Goal: Check status: Check status

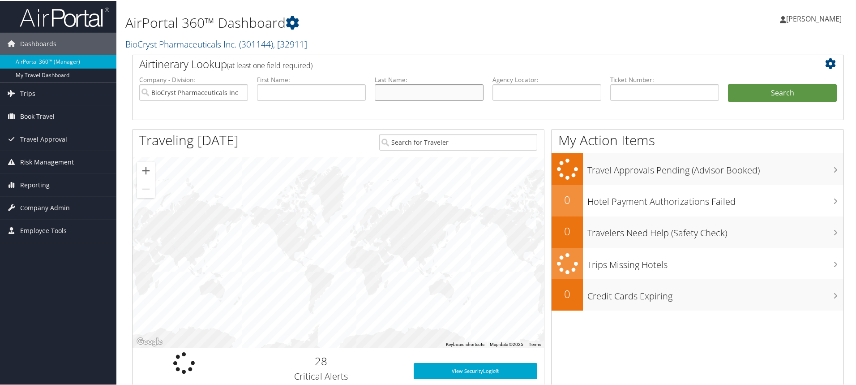
click at [394, 94] on input "text" at bounding box center [429, 91] width 109 height 17
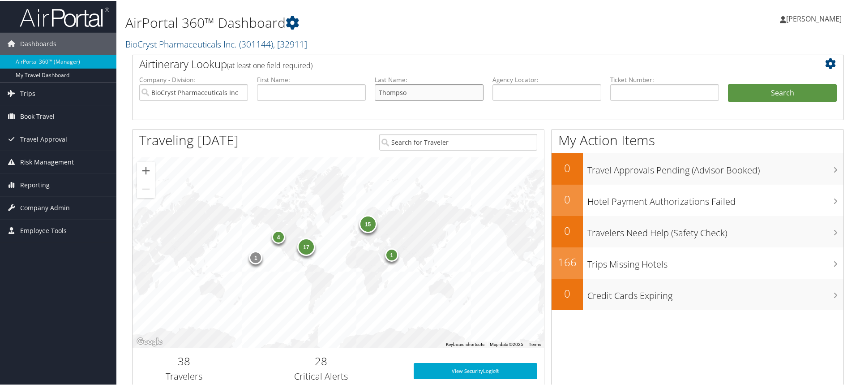
type input "Thompso"
click at [728, 83] on button "Search" at bounding box center [782, 92] width 109 height 18
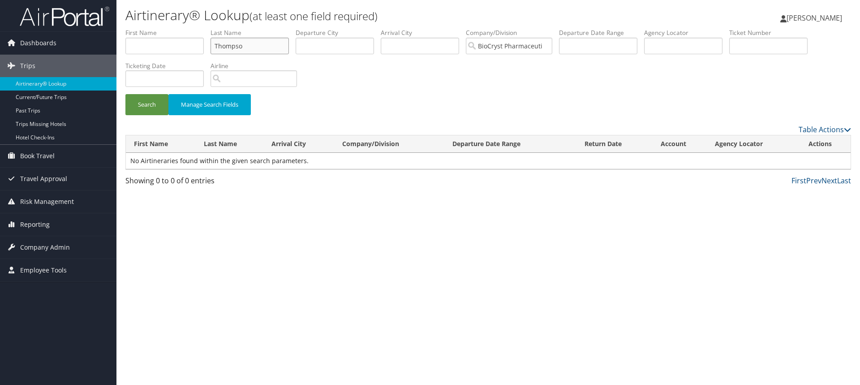
click at [254, 48] on input "Thompso" at bounding box center [250, 46] width 78 height 17
type input "Thompson"
click at [125, 94] on button "Search" at bounding box center [146, 104] width 43 height 21
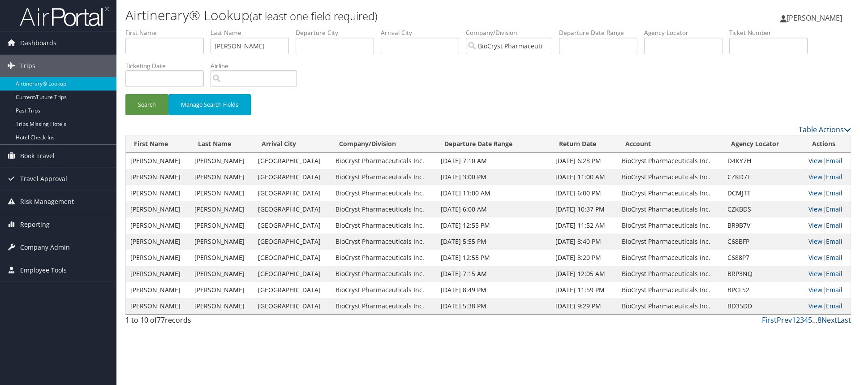
click at [816, 160] on link "View" at bounding box center [815, 160] width 14 height 9
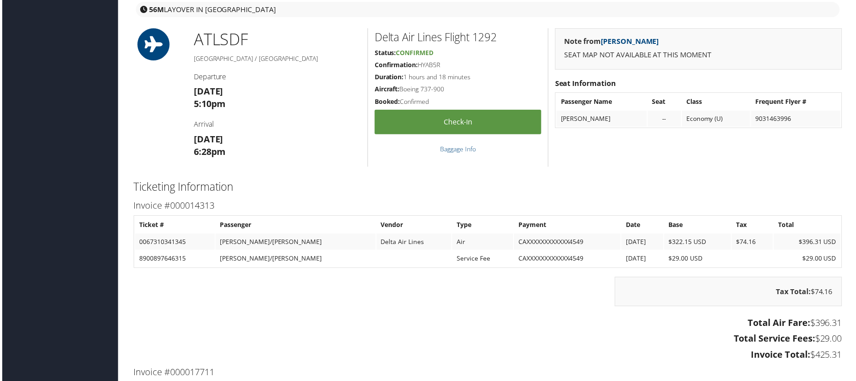
scroll to position [941, 0]
